Goal: Task Accomplishment & Management: Complete application form

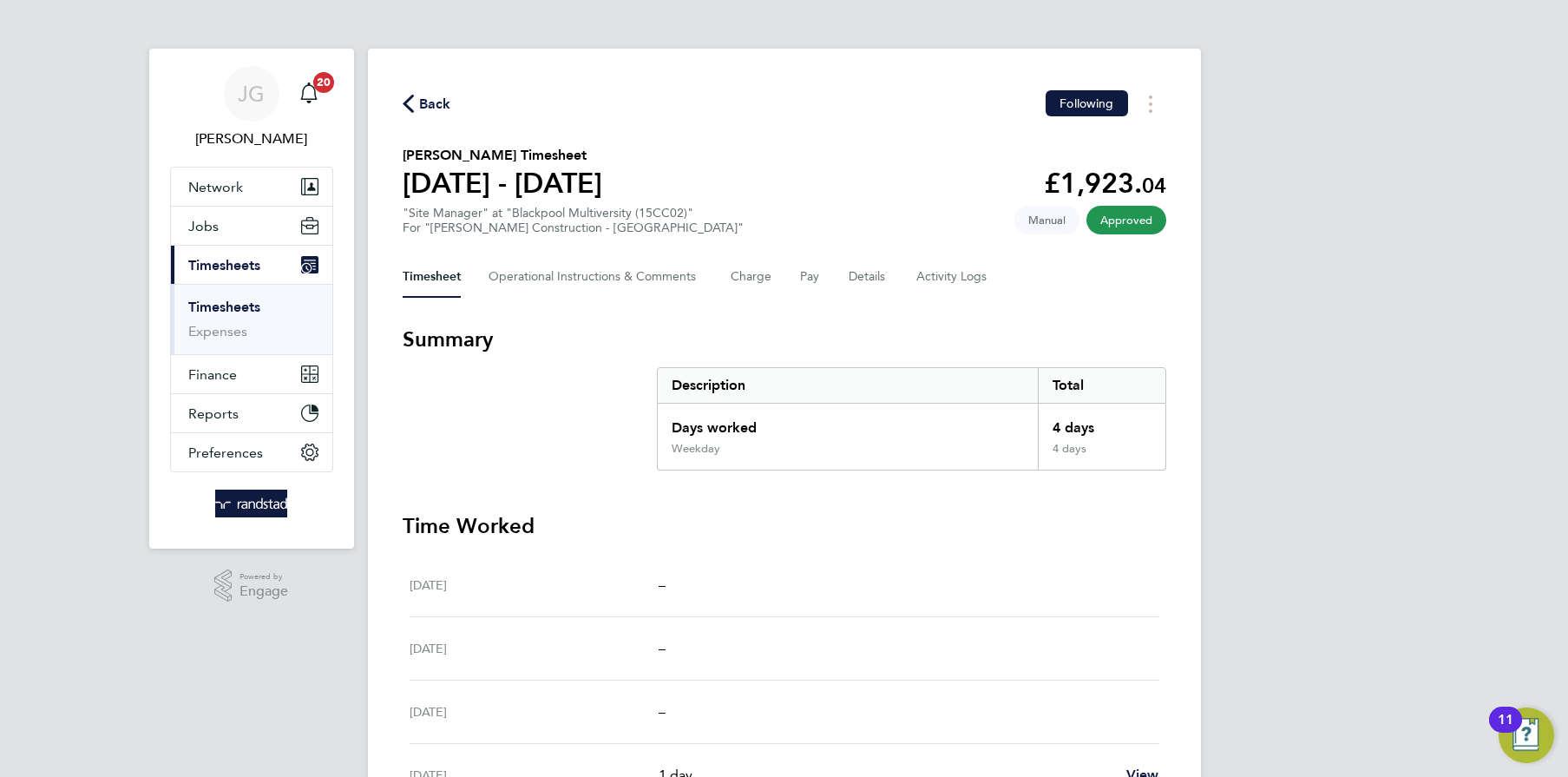
click at [253, 299] on link "Timesheets" at bounding box center [224, 306] width 73 height 16
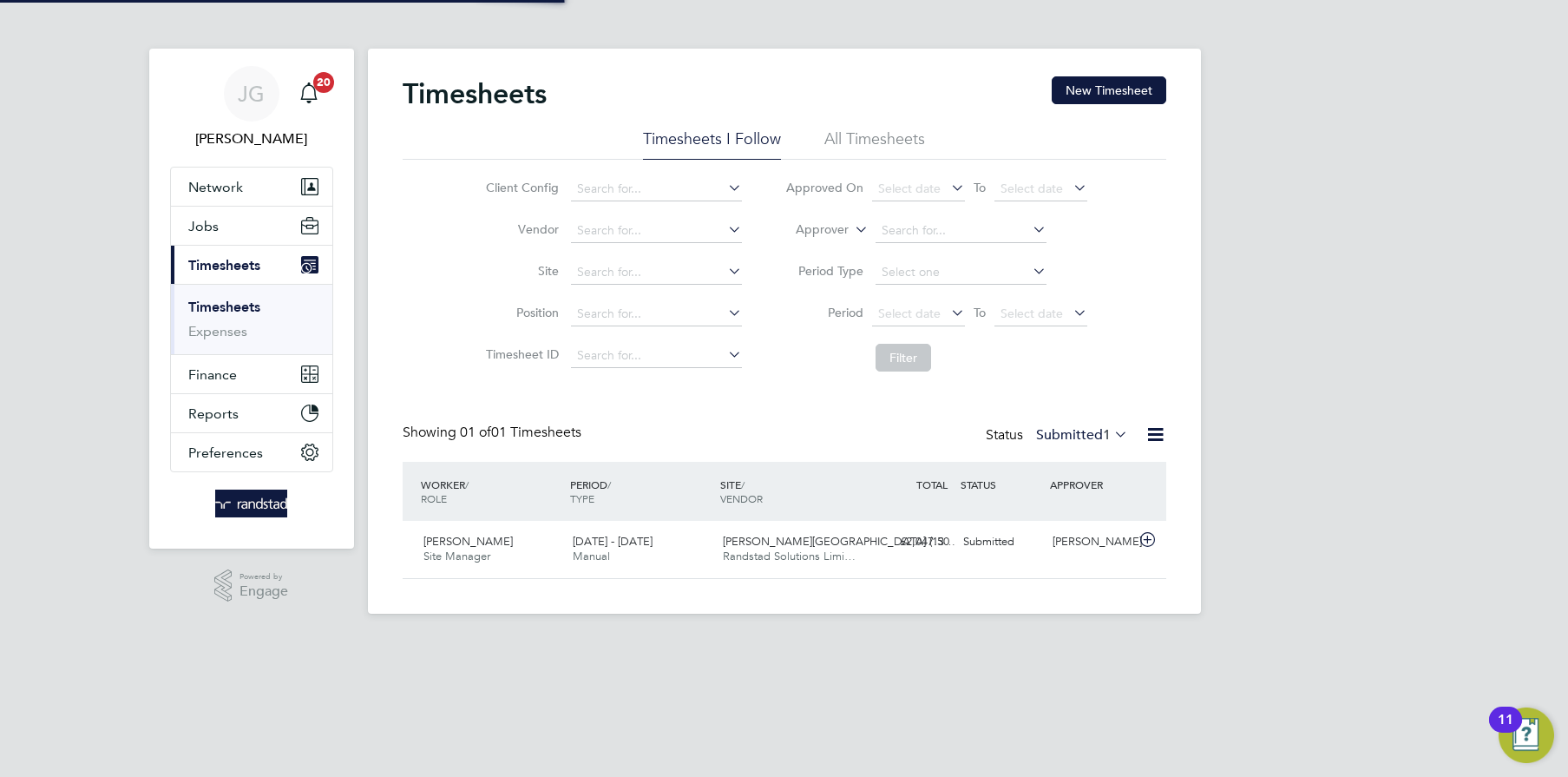
scroll to position [43, 150]
click at [1087, 98] on button "New Timesheet" at bounding box center [1109, 90] width 115 height 28
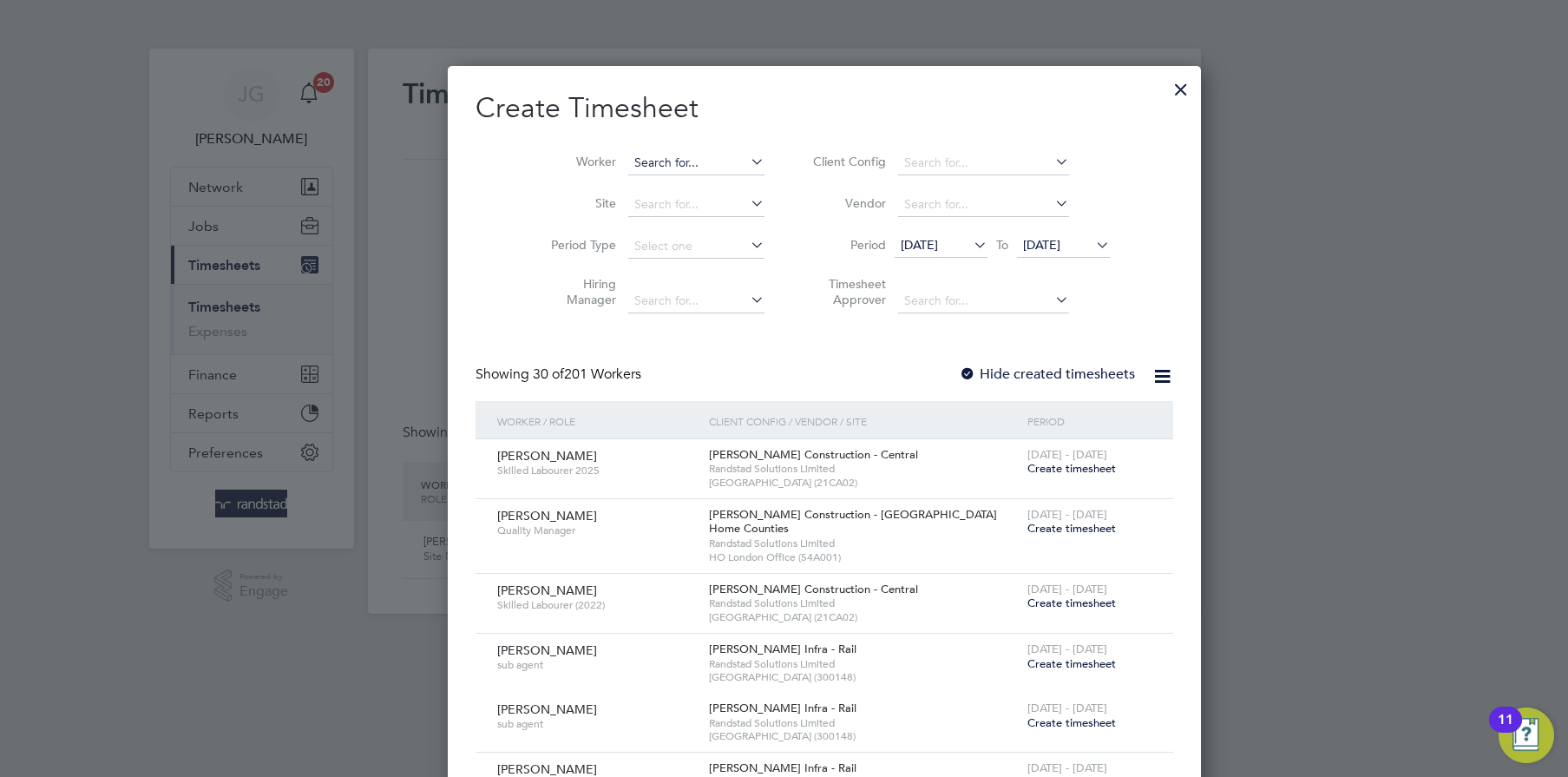
scroll to position [3022, 672]
click at [628, 165] on input at bounding box center [696, 162] width 136 height 24
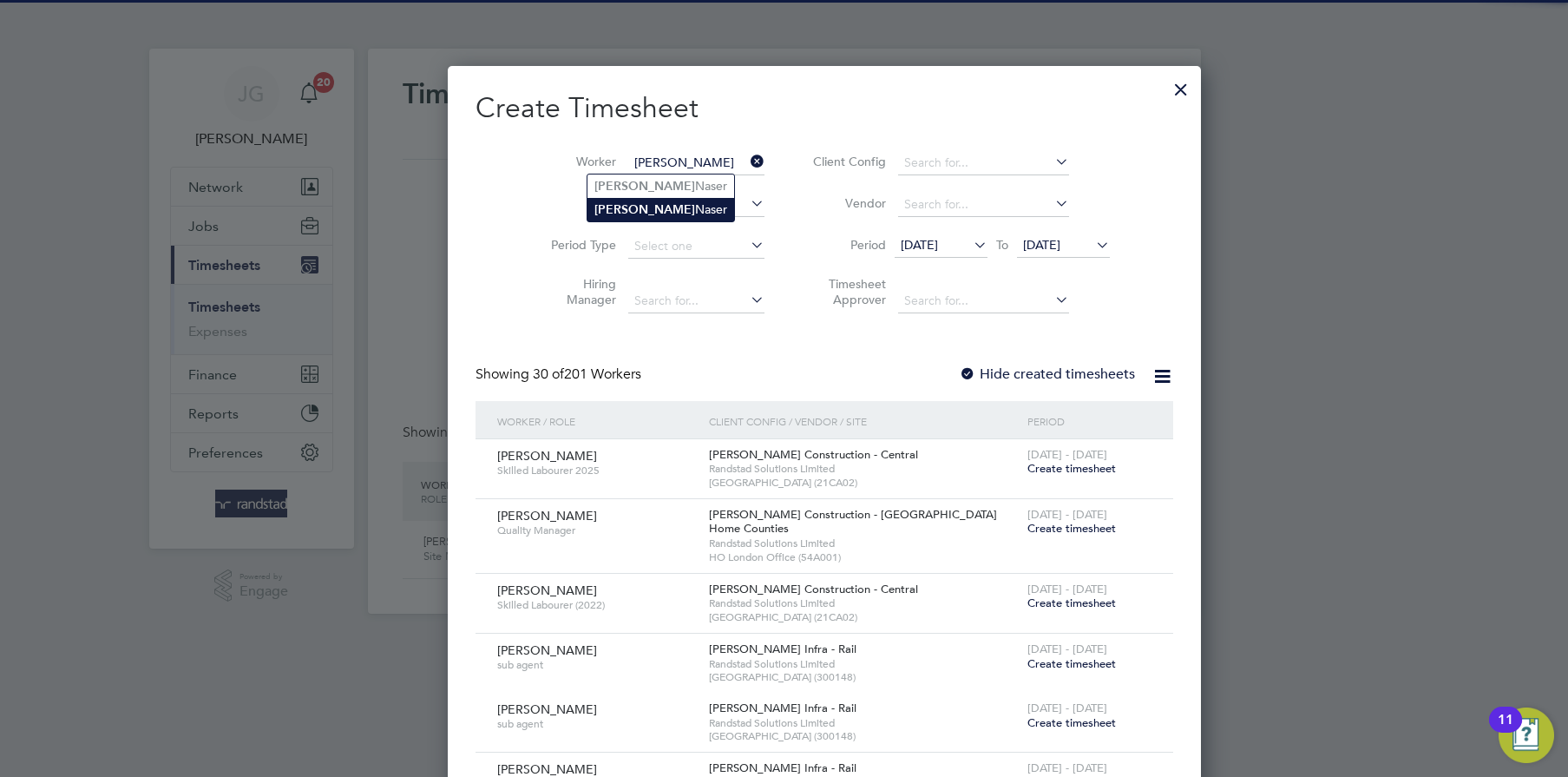
click at [642, 219] on li "[PERSON_NAME]" at bounding box center [661, 210] width 147 height 23
type input "[PERSON_NAME]"
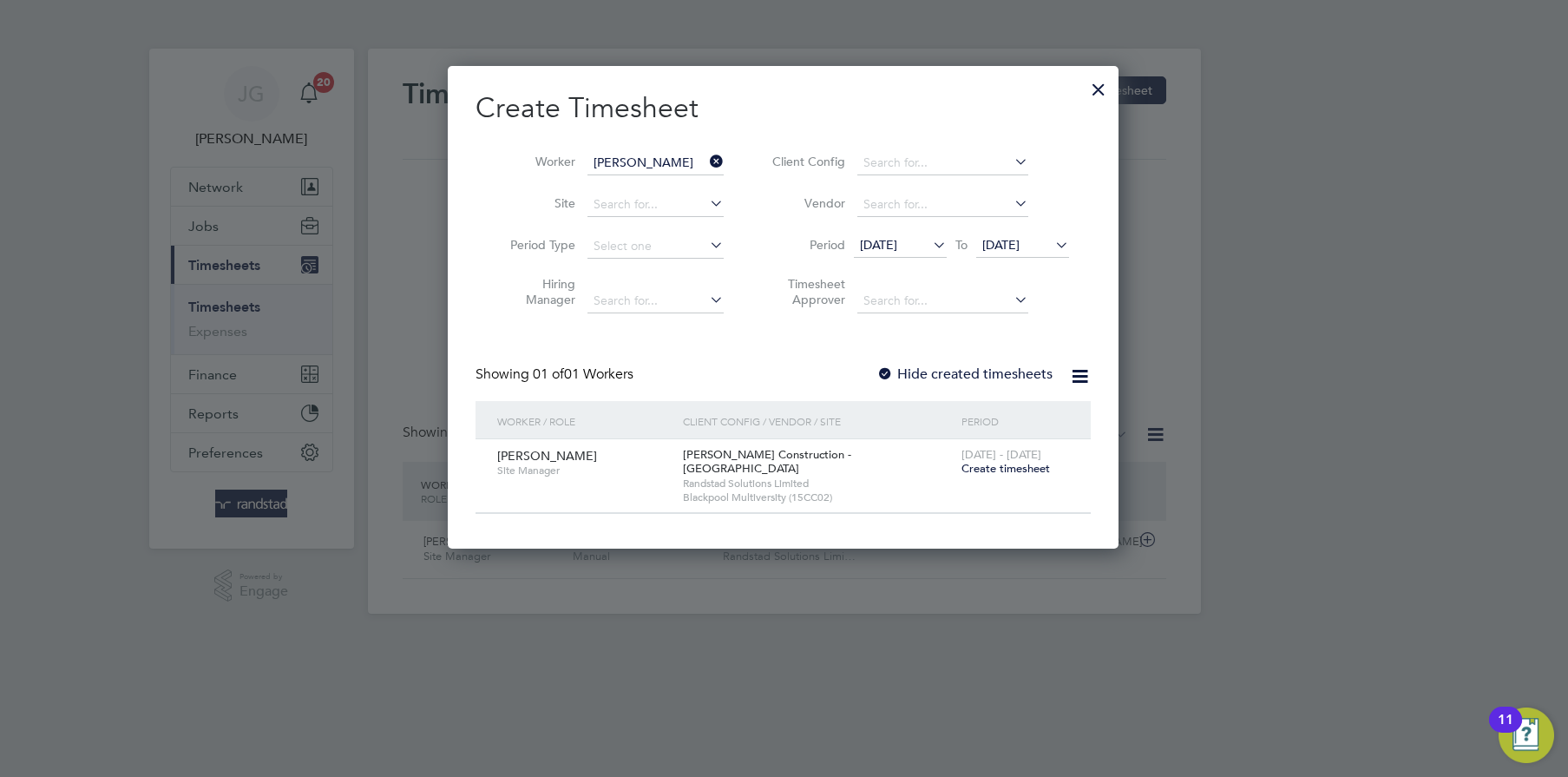
scroll to position [469, 672]
click at [1011, 467] on span "Create timesheet" at bounding box center [1006, 468] width 89 height 14
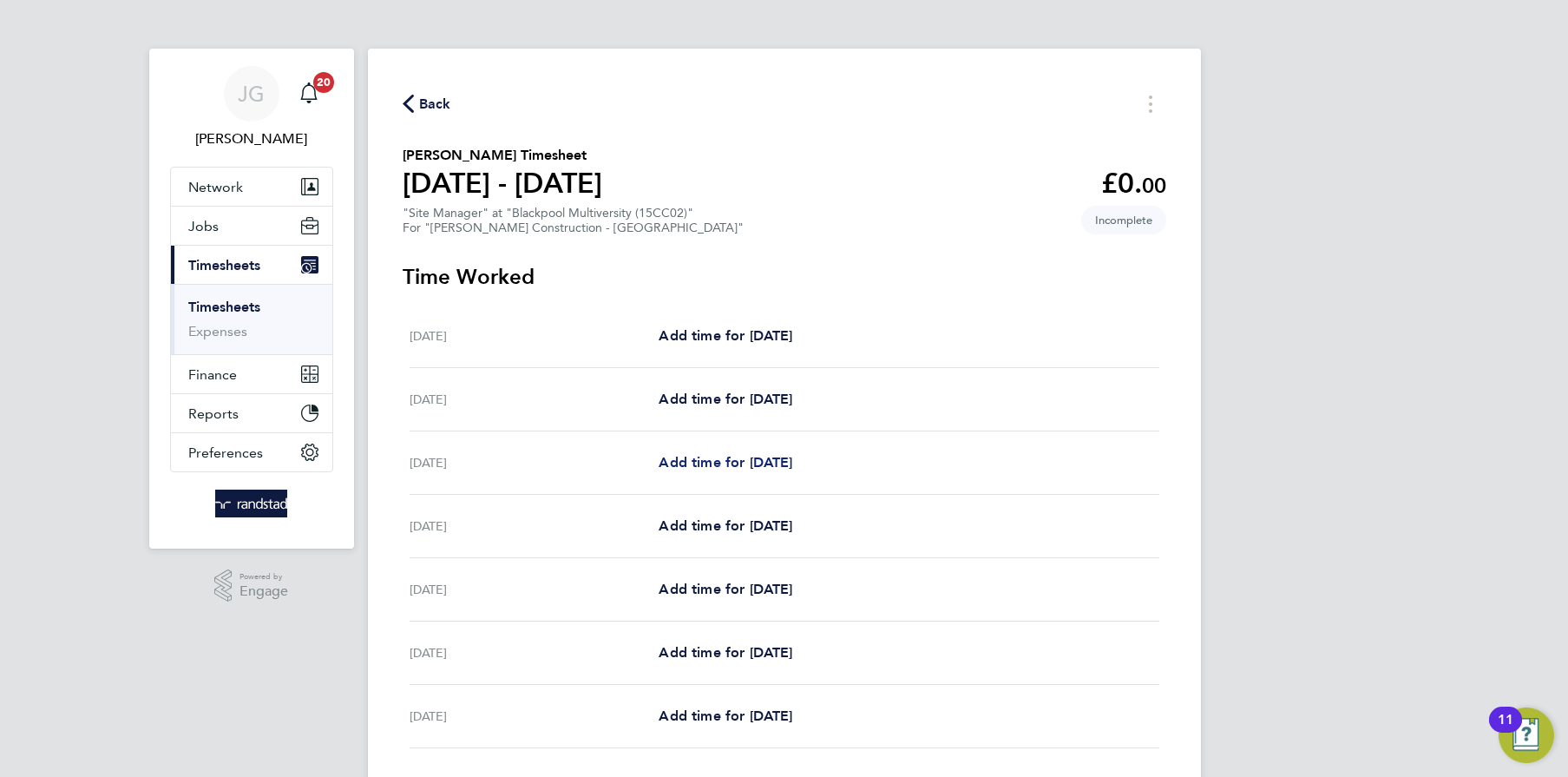
click at [768, 466] on span "Add time for [DATE]" at bounding box center [725, 462] width 133 height 16
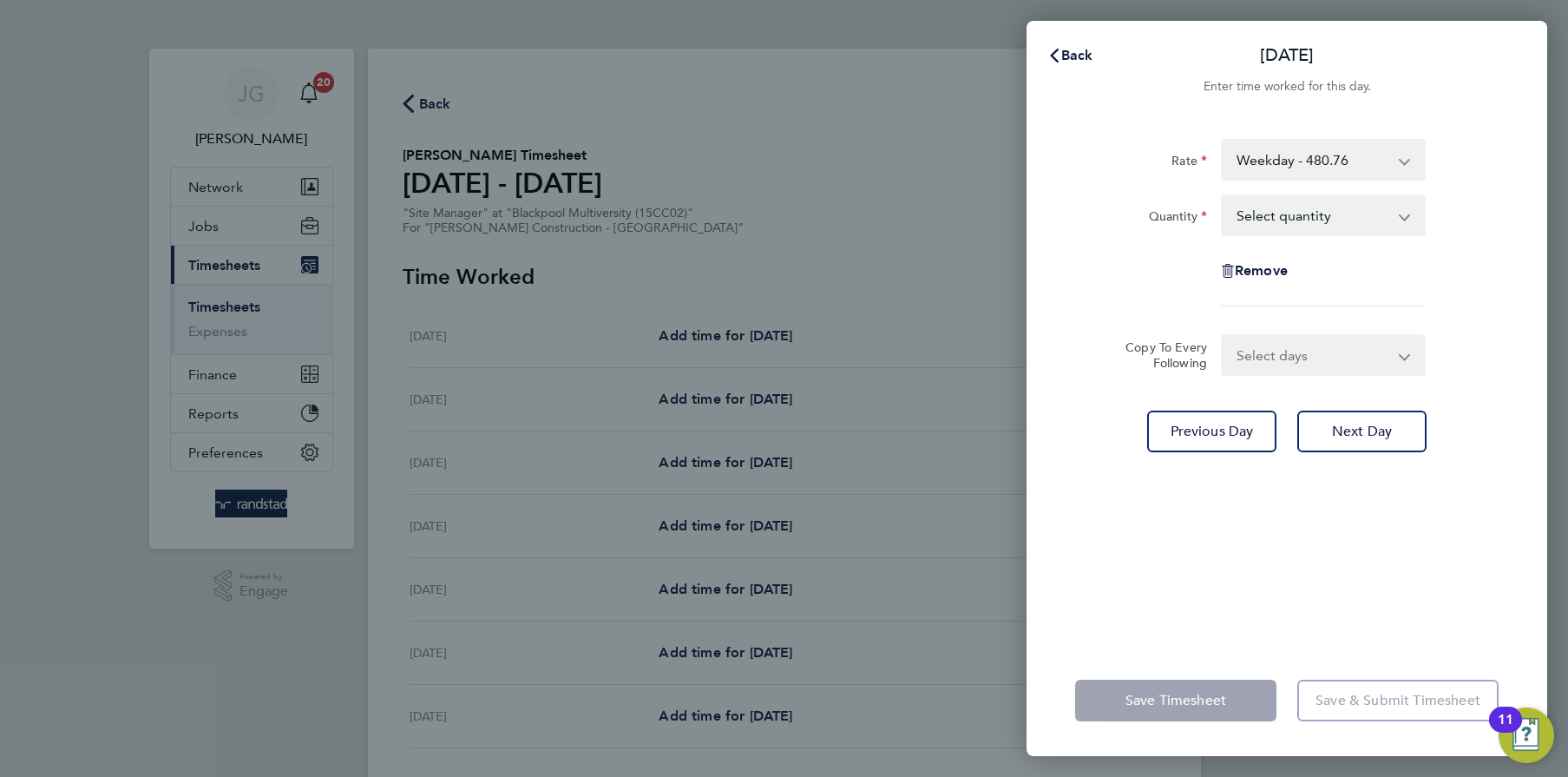
click at [1253, 196] on select "Select quantity 0.5 1" at bounding box center [1313, 216] width 181 height 39
select select "1"
click at [1223, 196] on select "Select quantity 0.5 1" at bounding box center [1313, 216] width 181 height 39
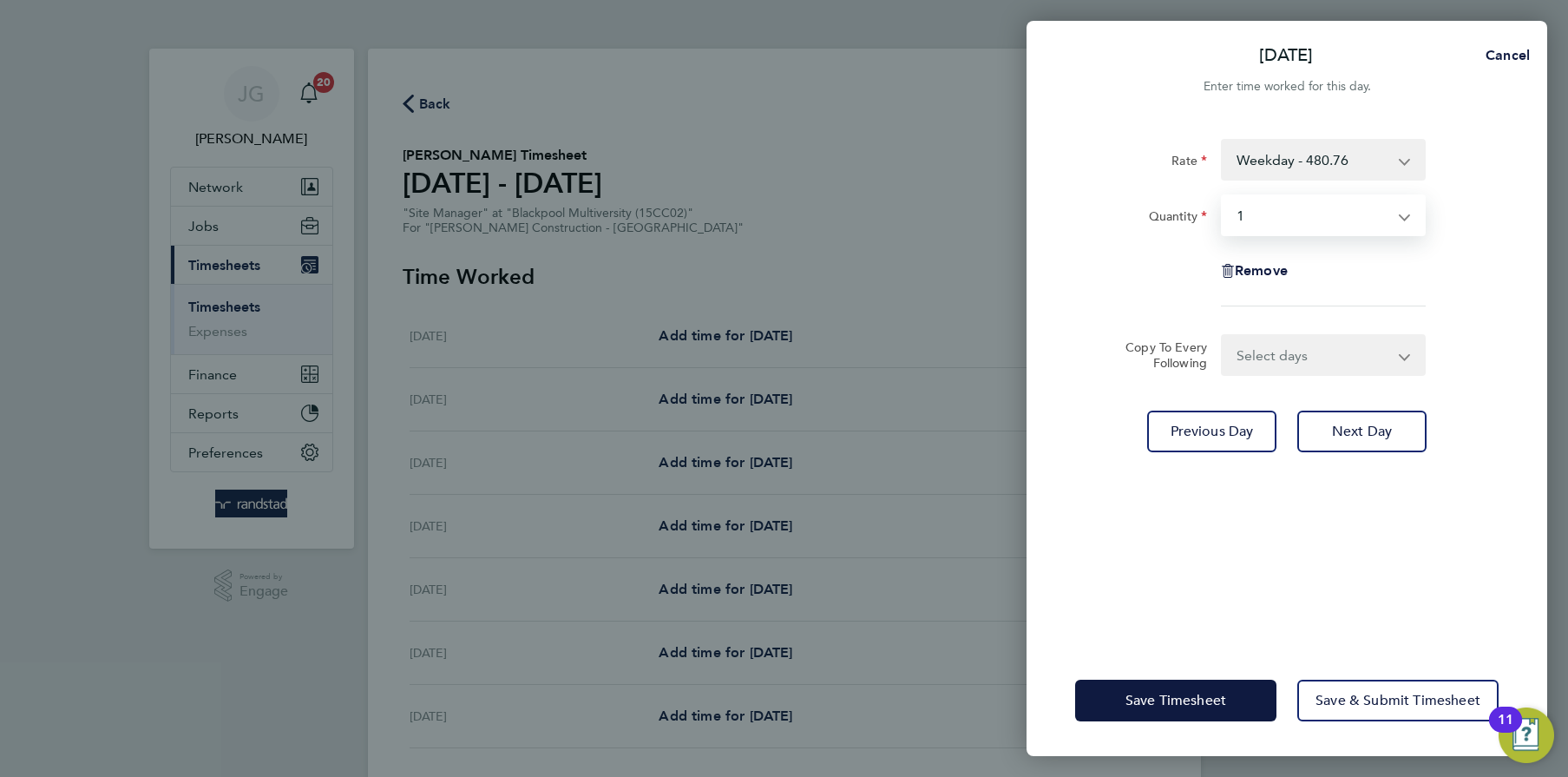
click at [1292, 352] on select "Select days Day [DATE] [DATE] [DATE] [DATE]" at bounding box center [1314, 355] width 183 height 39
select select "DAY"
click at [1223, 335] on select "Select days Day [DATE] [DATE] [DATE] [DATE]" at bounding box center [1314, 355] width 183 height 39
select select "[DATE]"
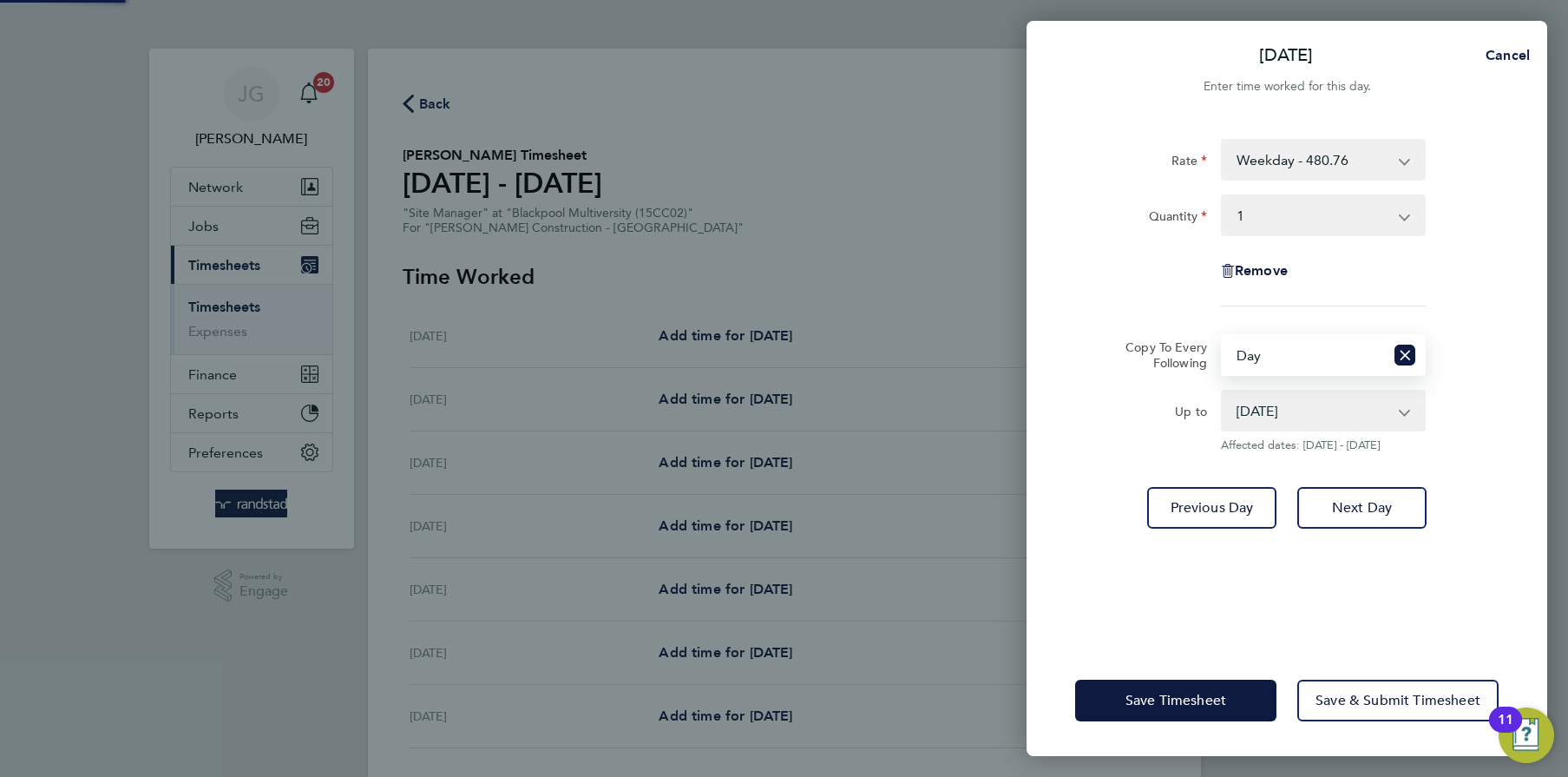
click at [1298, 405] on select "[DATE] [DATE] [DATE] [DATE]" at bounding box center [1313, 411] width 181 height 39
click at [1223, 391] on select "[DATE] [DATE] [DATE] [DATE]" at bounding box center [1313, 411] width 181 height 39
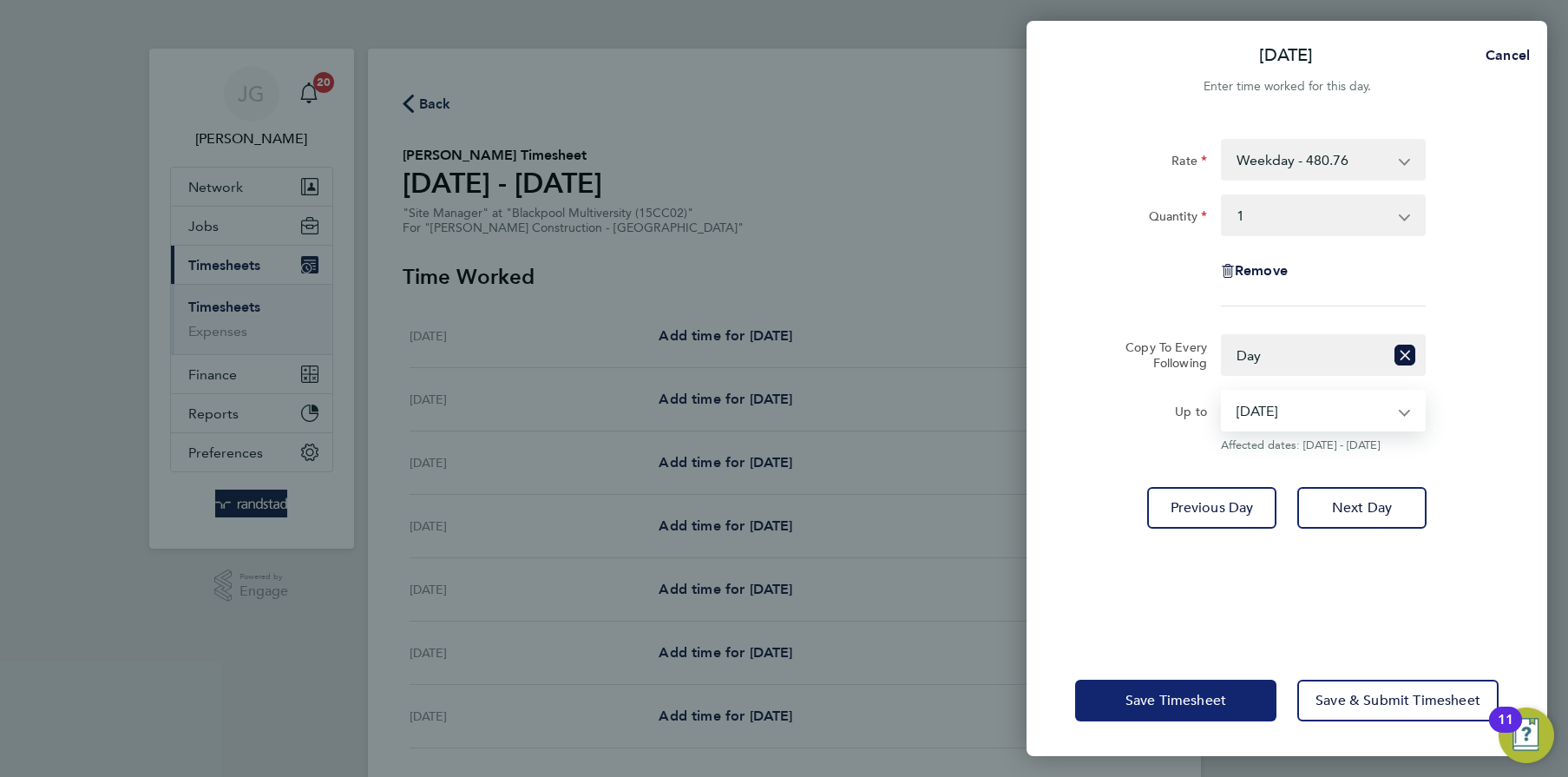
click at [1239, 687] on button "Save Timesheet" at bounding box center [1176, 700] width 201 height 42
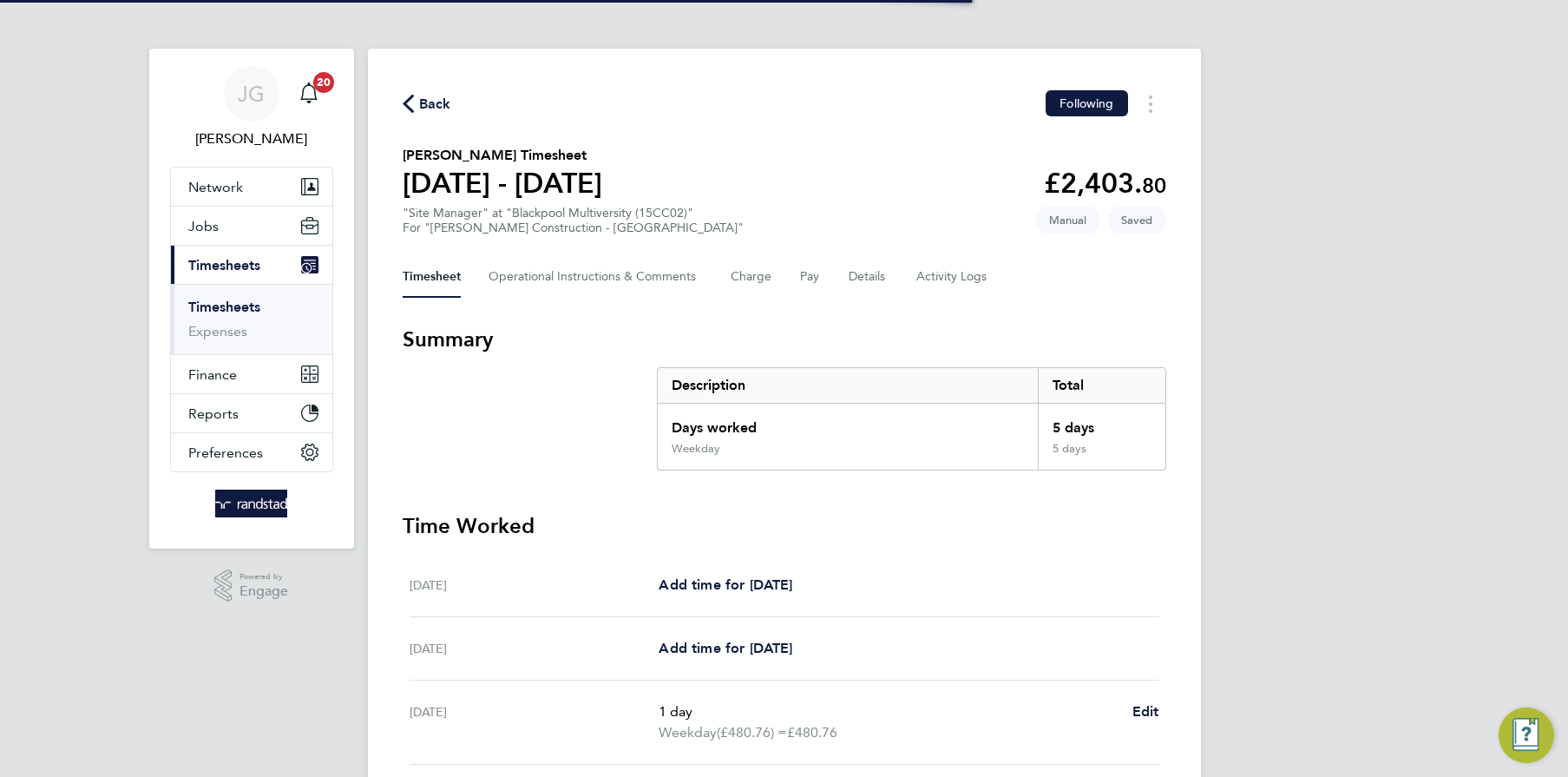
scroll to position [475, 0]
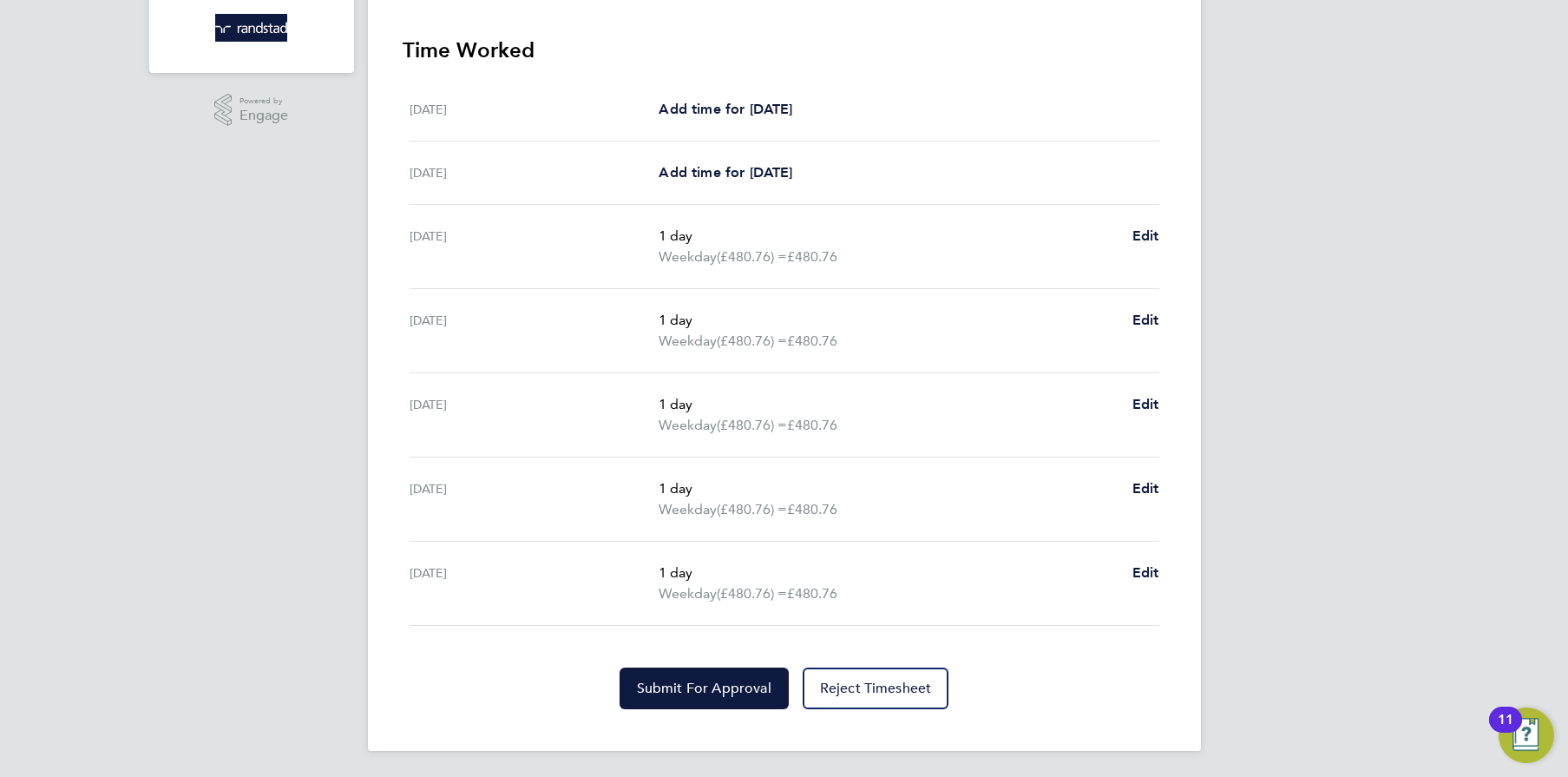
click at [727, 708] on div "Back Following [PERSON_NAME] Timesheet [DATE] - [DATE] £2,403. 80 "Site Manager…" at bounding box center [785, 161] width 833 height 1177
click at [726, 705] on button "Submit For Approval" at bounding box center [704, 687] width 169 height 42
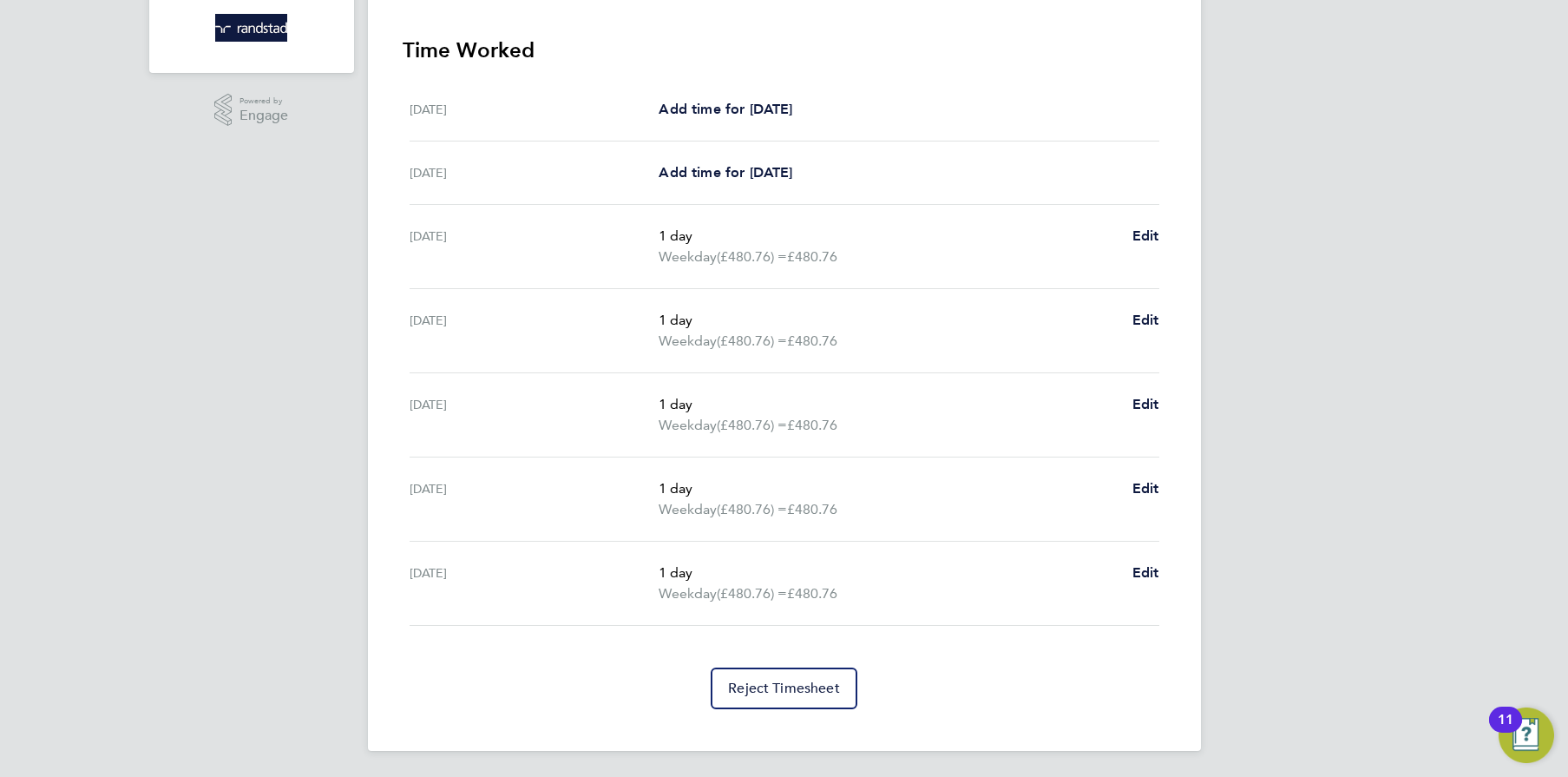
scroll to position [0, 0]
